Goal: Task Accomplishment & Management: Complete application form

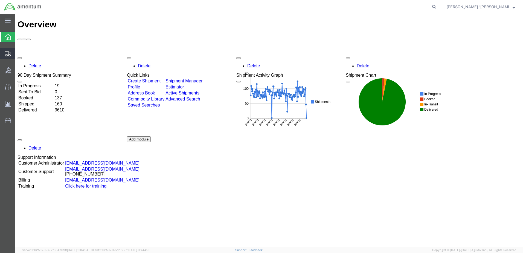
click at [0, 0] on span "Create Shipment" at bounding box center [0, 0] width 0 height 0
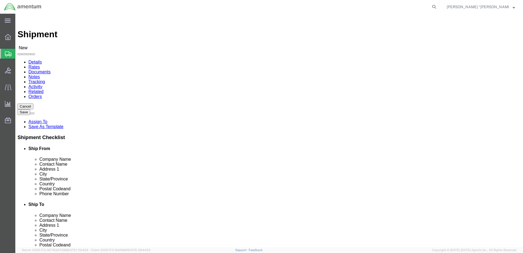
select select
type input "gfl"
select select "49920"
select select "MT"
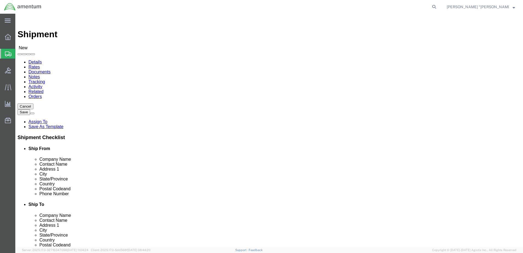
type input "WSA"
select select "49914"
select select "[GEOGRAPHIC_DATA]"
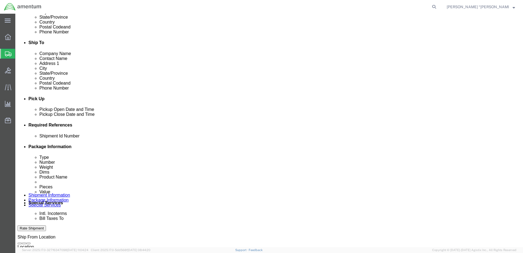
scroll to position [191, 0]
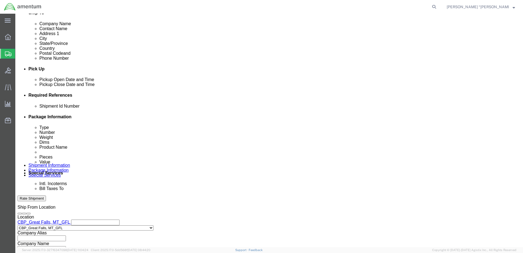
click button "Add reference"
click input "text"
type input "94884"
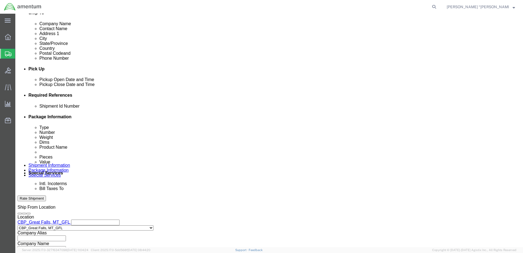
click select "Select Account Type Activity ID Airline Appointment Number ASN Batch Request # …"
select select "DEPT"
click select "Select Account Type Activity ID Airline Appointment Number ASN Batch Request # …"
click input "text"
type input "CBP"
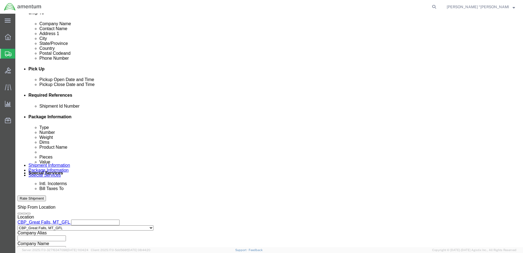
click select "Select Account Type Activity ID Airline Appointment Number ASN Batch Request # …"
select select "CUSTREF"
click select "Select Account Type Activity ID Airline Appointment Number ASN Batch Request # …"
click input "text"
type input "F"
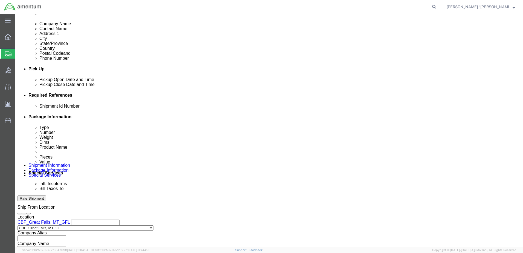
type input "TEFLON TAPE"
click select "Select Account Type Activity ID Airline Appointment Number ASN Batch Request # …"
select select "PROJNUM"
click select "Select Account Type Activity ID Airline Appointment Number ASN Batch Request # …"
click input "text"
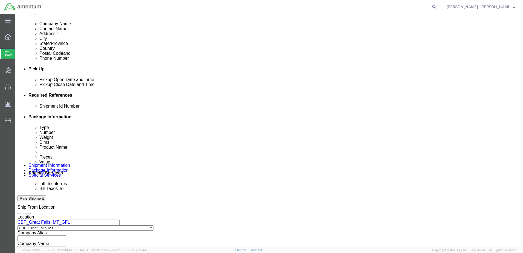
click input "6118.03.03.2219.000.GFN.0000"
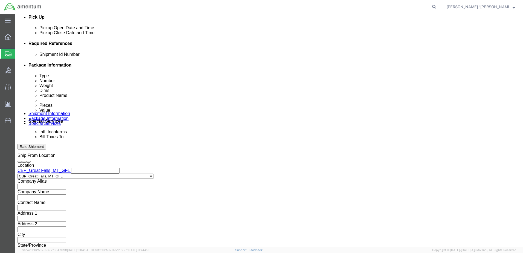
scroll to position [247, 0]
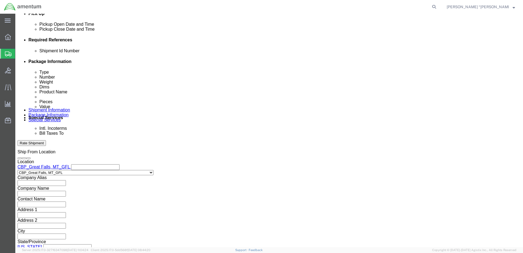
type input "6118.03.03.2219.000.GFL.0000"
click button "Continue"
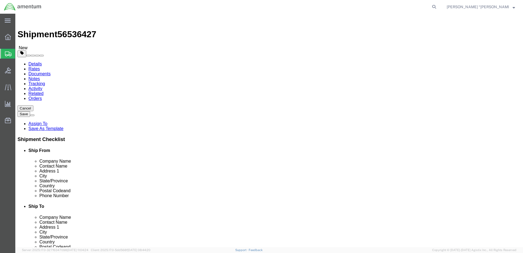
click select "Select BCK Boxes Bale(s) Basket(s) Bolt(s) Bottle(s) Buckets Bulk Bundle(s) Can…"
select select "ENV"
click select "Select BCK Boxes Bale(s) Basket(s) Bolt(s) Bottle(s) Buckets Bulk Bundle(s) Can…"
type input "9.50"
type input "12.50"
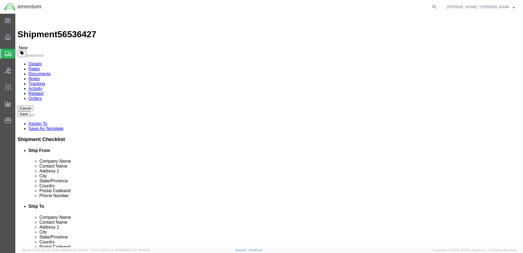
type input "0.25"
type input "1"
click span
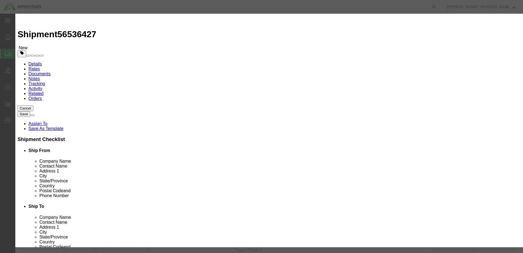
click input "text"
type input "TAPE"
click tbody "Name: 1IN GREEN TAPE Sku: S-16109 Model: Description:"
select select "USD"
type input "1IN GREEN TAPE"
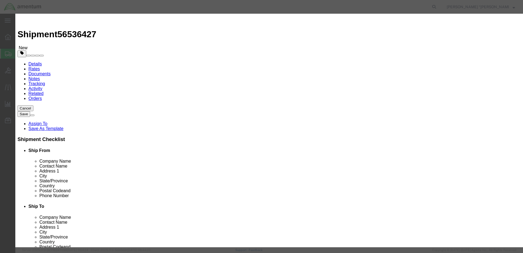
type input "S-16109"
drag, startPoint x: 196, startPoint y: 42, endPoint x: 142, endPoint y: 39, distance: 54.0
click div "Product Name 1IN GREEN TAPE TAPE"
type input "TAPE"
click h3 "Add content"
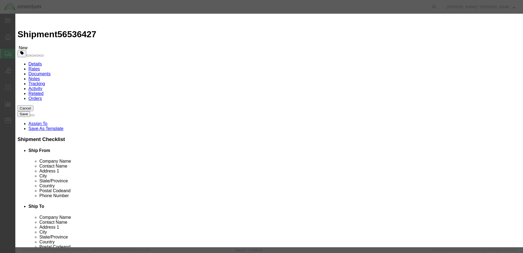
click input "text"
type input "1"
click input "text"
type input "100"
click button "Save & Close"
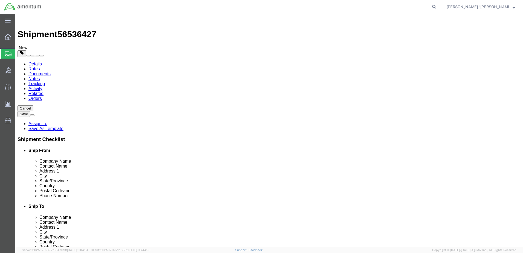
drag, startPoint x: 433, startPoint y: 221, endPoint x: 430, endPoint y: 211, distance: 10.4
click button "Rate Shipment"
